Goal: Task Accomplishment & Management: Complete application form

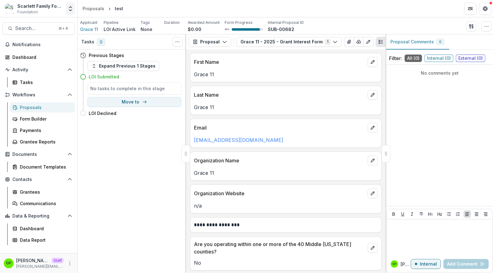
click at [70, 8] on icon "Open entity switcher" at bounding box center [70, 9] width 6 height 6
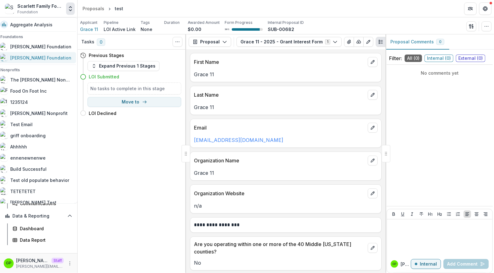
click at [42, 54] on div "[PERSON_NAME] Foundation" at bounding box center [35, 57] width 71 height 7
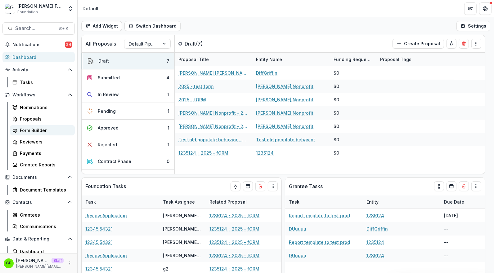
drag, startPoint x: 32, startPoint y: 131, endPoint x: 59, endPoint y: 133, distance: 27.4
click at [32, 131] on div "Form Builder" at bounding box center [45, 130] width 50 height 7
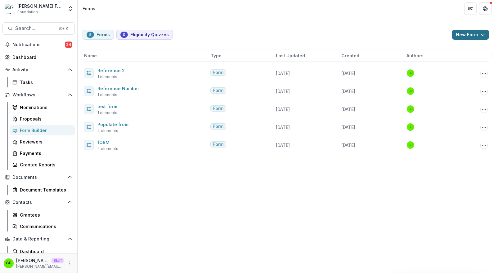
click at [469, 32] on button "New Form" at bounding box center [470, 35] width 37 height 10
click at [448, 57] on button "New Form" at bounding box center [454, 59] width 66 height 10
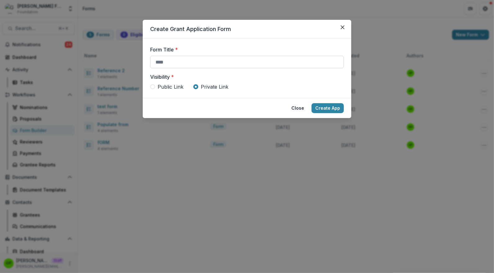
click at [185, 68] on input "Form Title *" at bounding box center [247, 62] width 194 height 12
click at [175, 61] on input "Form Title *" at bounding box center [247, 62] width 194 height 12
type input "*********"
click at [328, 105] on button "Create App" at bounding box center [328, 108] width 32 height 10
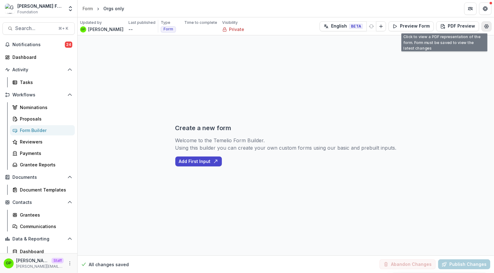
click at [485, 22] on button "Edit Form Settings" at bounding box center [487, 26] width 10 height 10
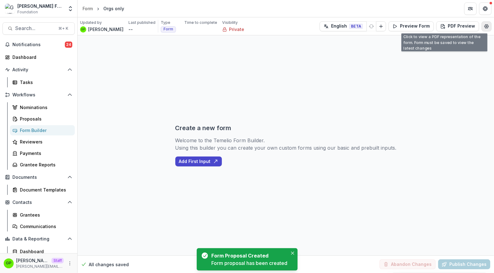
select select "*******"
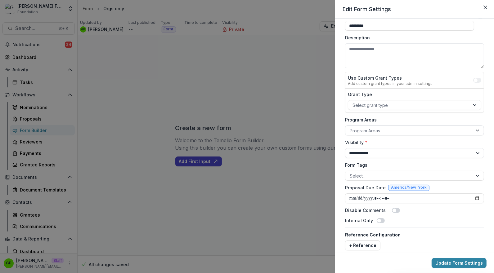
scroll to position [23, 0]
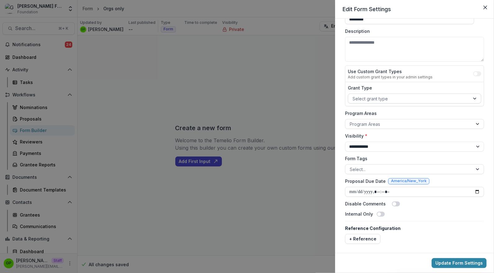
click at [375, 101] on div at bounding box center [409, 99] width 113 height 8
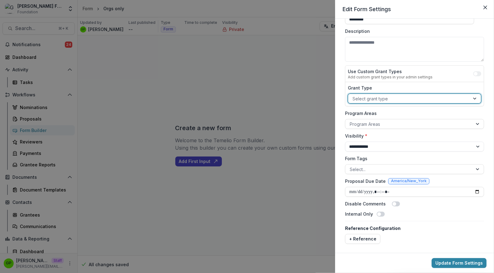
click at [376, 98] on div at bounding box center [409, 99] width 113 height 8
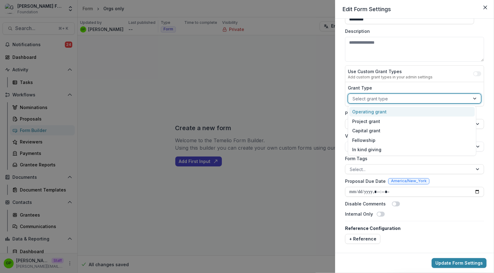
click at [376, 98] on div at bounding box center [409, 99] width 113 height 8
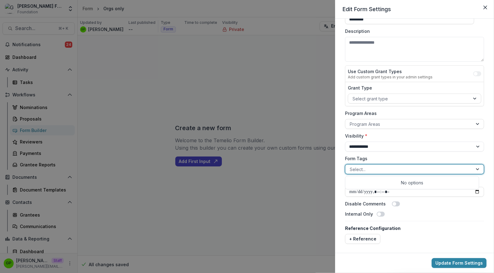
click at [379, 171] on div at bounding box center [409, 170] width 119 height 8
click at [377, 169] on div at bounding box center [409, 170] width 119 height 8
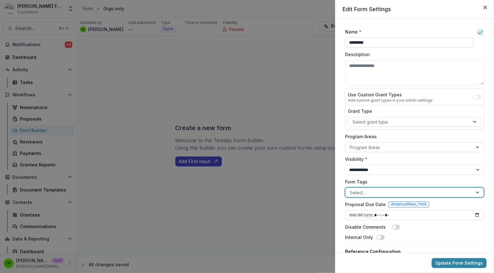
click at [368, 43] on input "*********" at bounding box center [409, 43] width 129 height 10
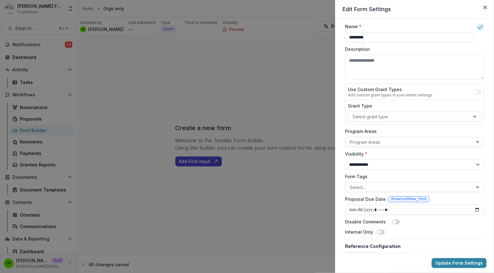
scroll to position [23, 0]
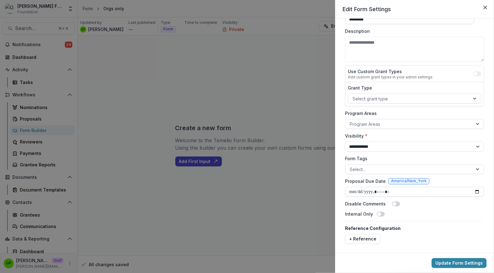
click at [321, 160] on div "**********" at bounding box center [247, 136] width 494 height 273
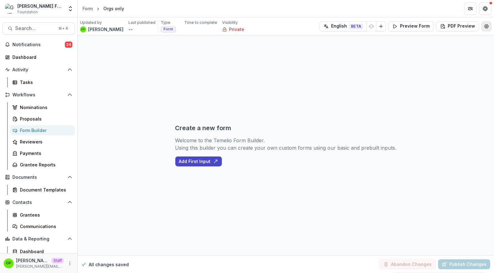
click at [489, 24] on button "Edit Form Settings" at bounding box center [487, 26] width 10 height 10
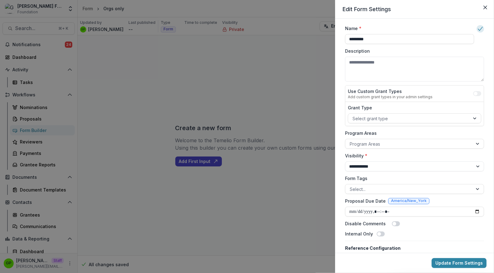
scroll to position [6, 0]
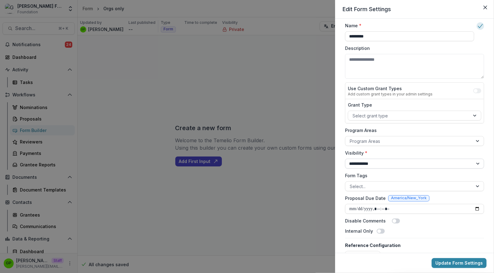
select select "******"
click option "**********" at bounding box center [0, 0] width 0 height 0
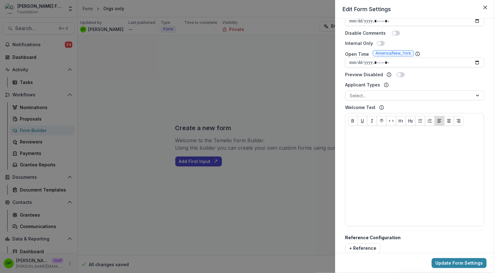
scroll to position [196, 0]
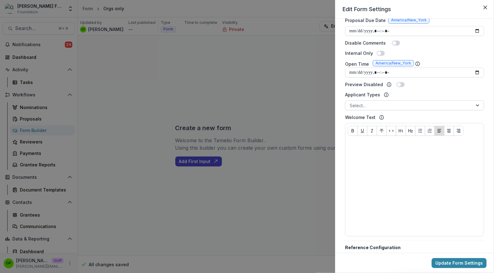
click at [362, 104] on div at bounding box center [409, 106] width 119 height 8
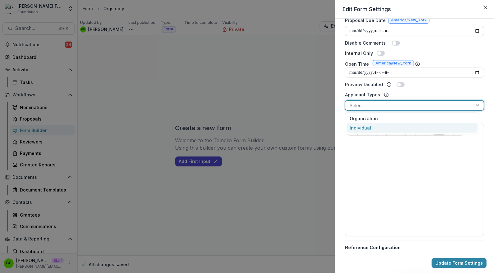
click at [367, 128] on div "Individual" at bounding box center [412, 128] width 131 height 10
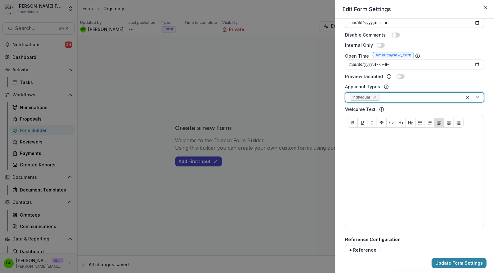
scroll to position [214, 0]
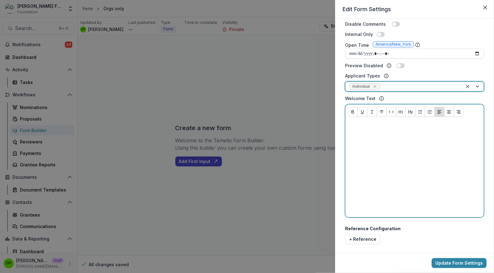
click at [401, 153] on div at bounding box center [414, 168] width 133 height 93
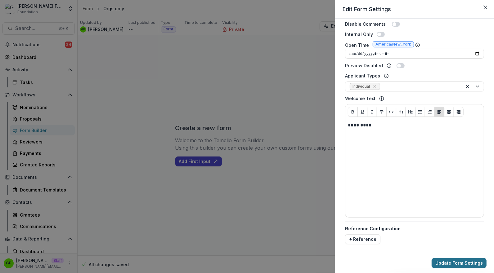
drag, startPoint x: 457, startPoint y: 257, endPoint x: 456, endPoint y: 260, distance: 3.5
click at [456, 260] on footer "Update Form Settings" at bounding box center [414, 263] width 159 height 20
click at [456, 260] on button "Update Form Settings" at bounding box center [459, 264] width 55 height 10
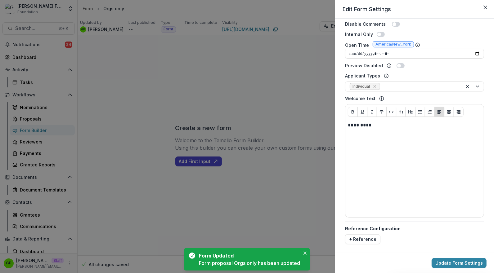
drag, startPoint x: 320, startPoint y: 166, endPoint x: 329, endPoint y: 161, distance: 10.1
click at [320, 166] on div "**********" at bounding box center [247, 136] width 494 height 273
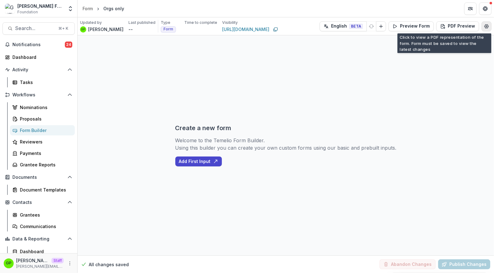
click at [484, 27] on button "Edit Form Settings" at bounding box center [487, 26] width 10 height 10
